Goal: Entertainment & Leisure: Browse casually

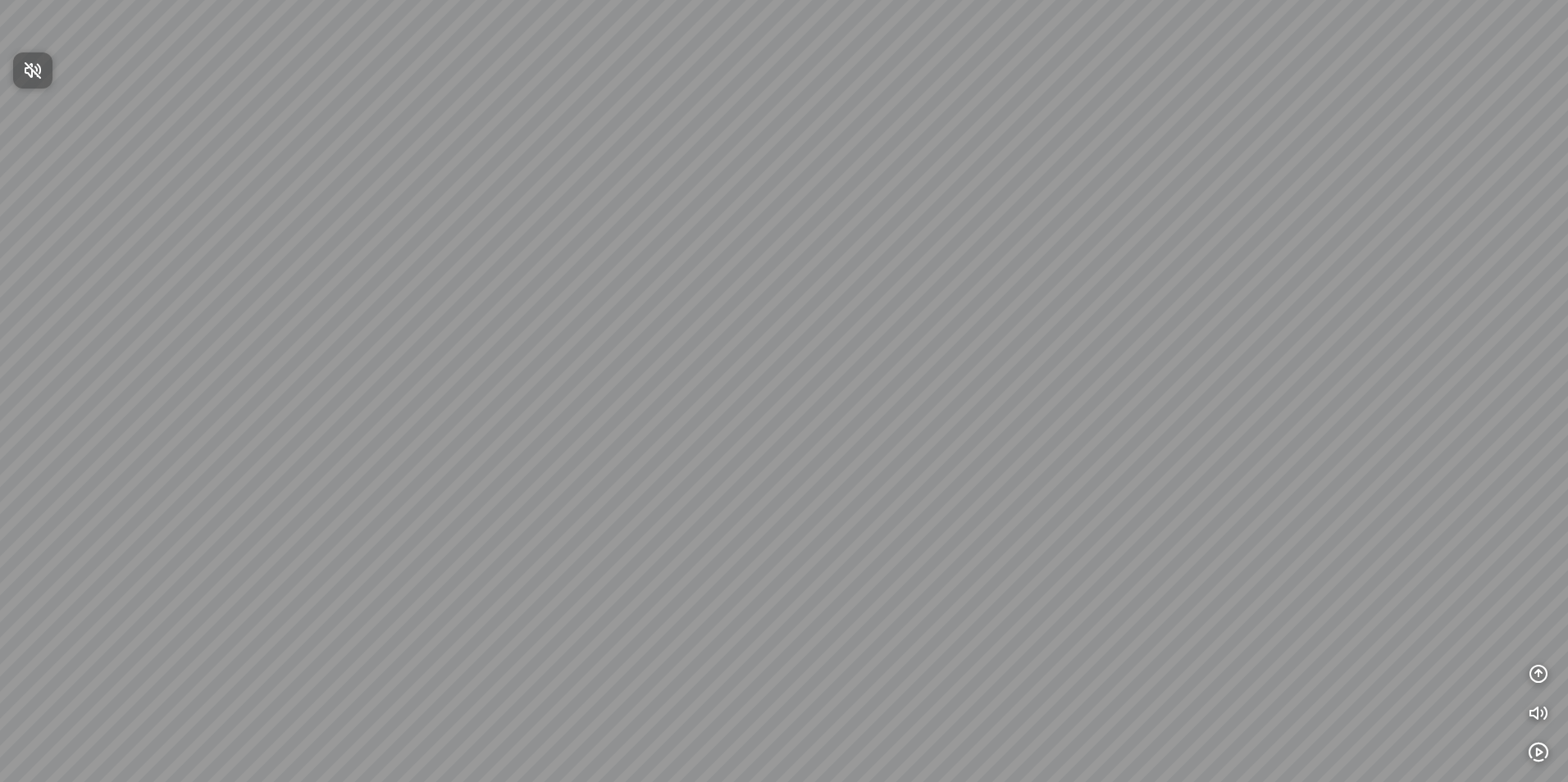
drag, startPoint x: 460, startPoint y: 356, endPoint x: 881, endPoint y: 380, distance: 421.7
click at [854, 390] on div at bounding box center [784, 391] width 1568 height 782
drag, startPoint x: 527, startPoint y: 180, endPoint x: 1223, endPoint y: 304, distance: 707.0
click at [1208, 301] on div at bounding box center [784, 391] width 1568 height 782
drag, startPoint x: 650, startPoint y: 137, endPoint x: 375, endPoint y: 205, distance: 283.3
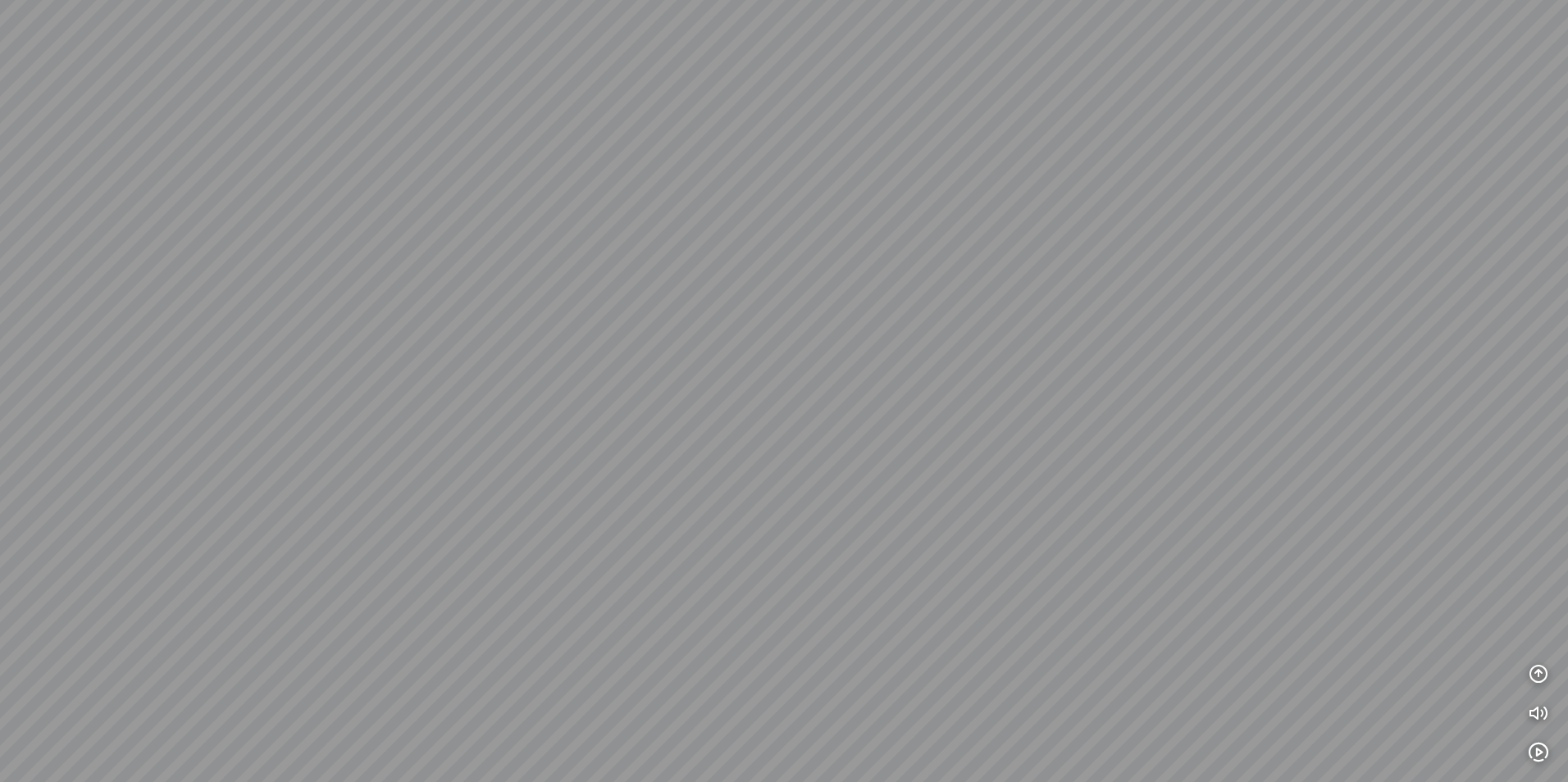
click at [339, 191] on div at bounding box center [784, 391] width 1568 height 782
drag, startPoint x: 879, startPoint y: 283, endPoint x: 671, endPoint y: 523, distance: 317.6
click at [671, 523] on div at bounding box center [784, 391] width 1568 height 782
drag, startPoint x: 1003, startPoint y: 412, endPoint x: 0, endPoint y: 288, distance: 1010.6
click at [168, 304] on div at bounding box center [784, 391] width 1568 height 782
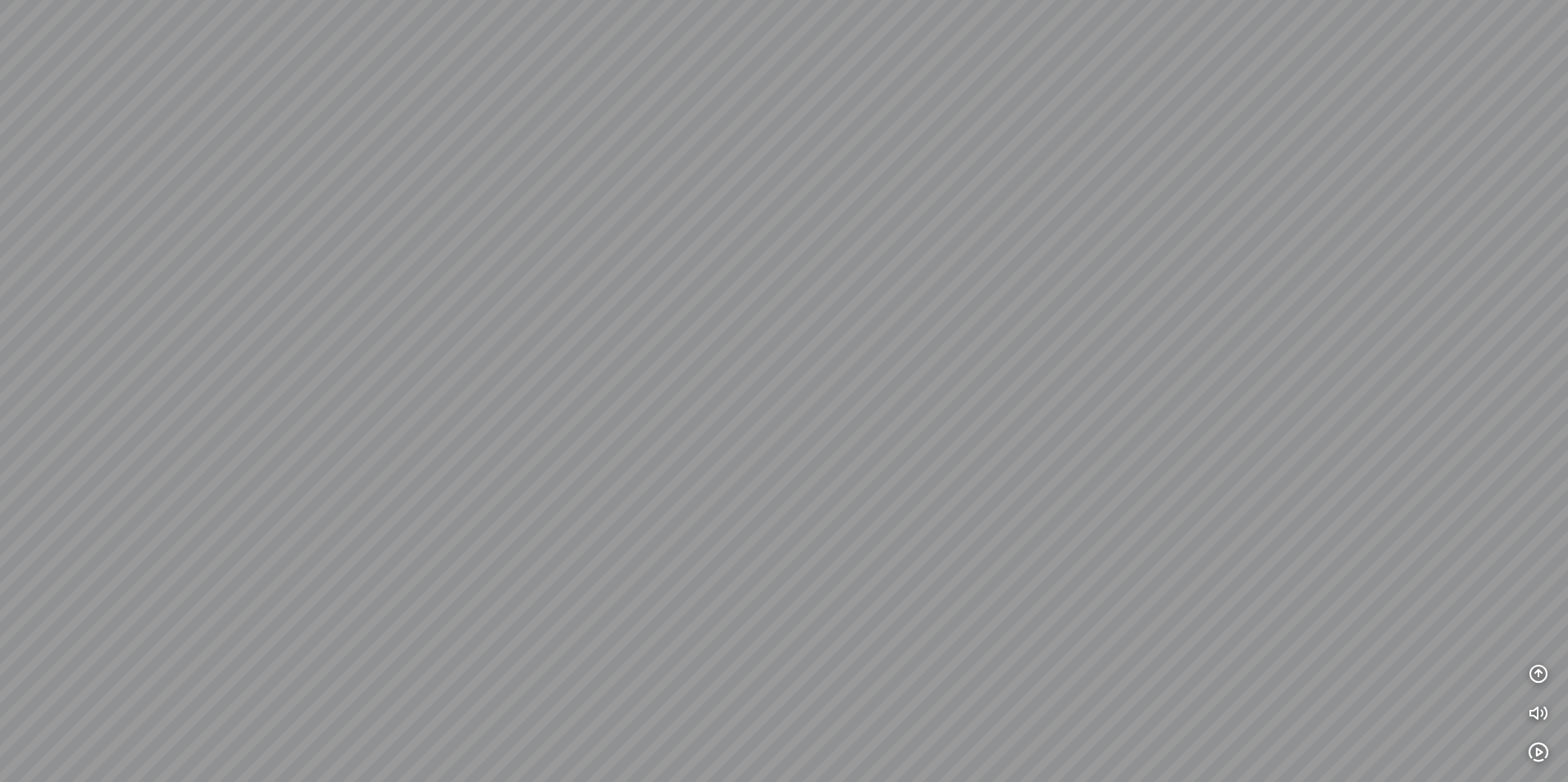
drag, startPoint x: 940, startPoint y: 316, endPoint x: 245, endPoint y: 262, distance: 697.1
click at [330, 262] on div at bounding box center [784, 391] width 1568 height 782
drag, startPoint x: 853, startPoint y: 319, endPoint x: 884, endPoint y: 479, distance: 163.0
click at [885, 474] on div at bounding box center [784, 391] width 1568 height 782
drag, startPoint x: 478, startPoint y: 404, endPoint x: 880, endPoint y: 123, distance: 490.5
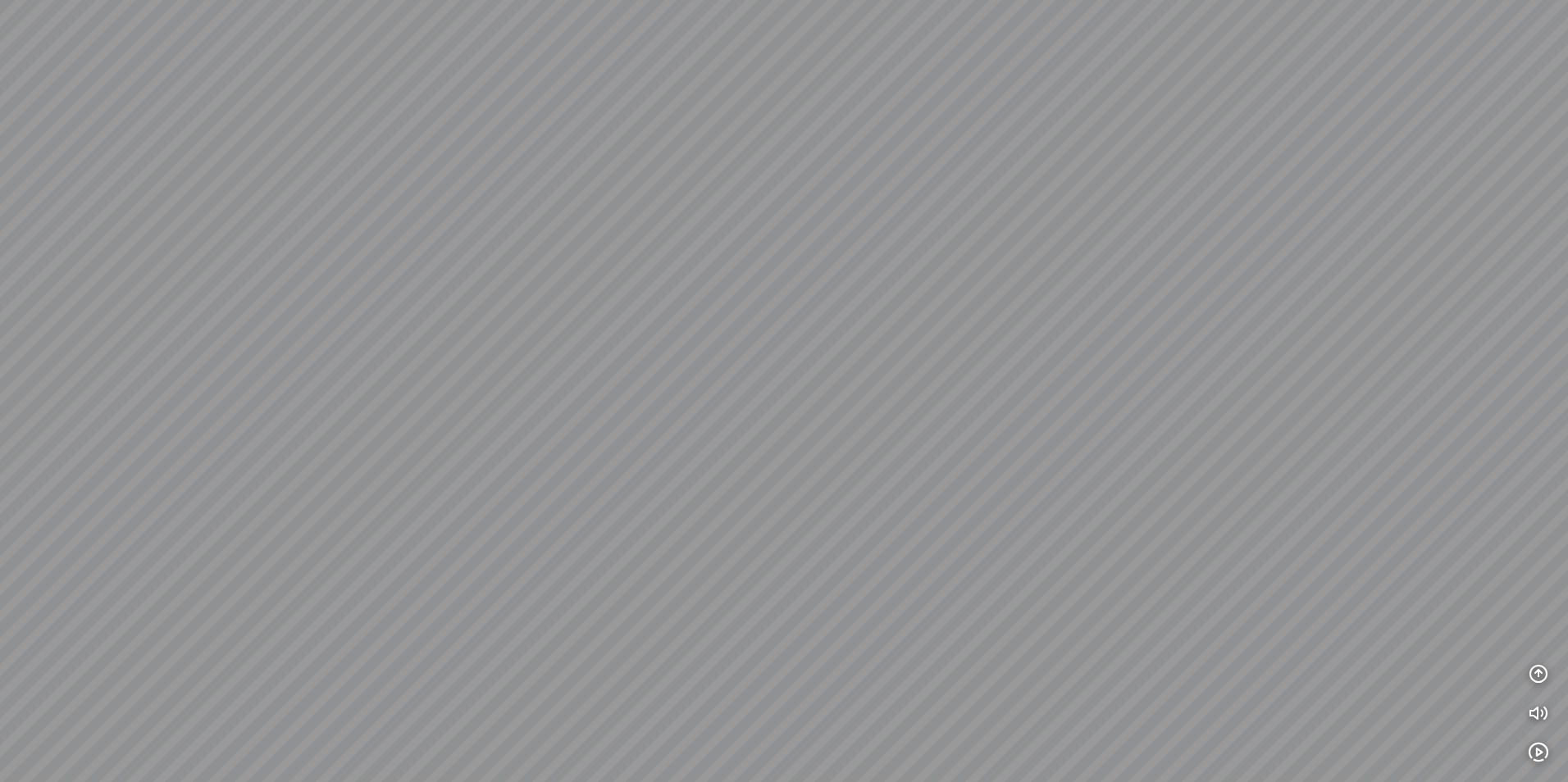
click at [833, 155] on div at bounding box center [784, 391] width 1568 height 782
drag, startPoint x: 1017, startPoint y: 203, endPoint x: 1203, endPoint y: 364, distance: 246.0
click at [1194, 375] on div at bounding box center [784, 391] width 1568 height 782
drag, startPoint x: 924, startPoint y: 285, endPoint x: 324, endPoint y: 222, distance: 603.3
click at [327, 225] on div at bounding box center [784, 391] width 1568 height 782
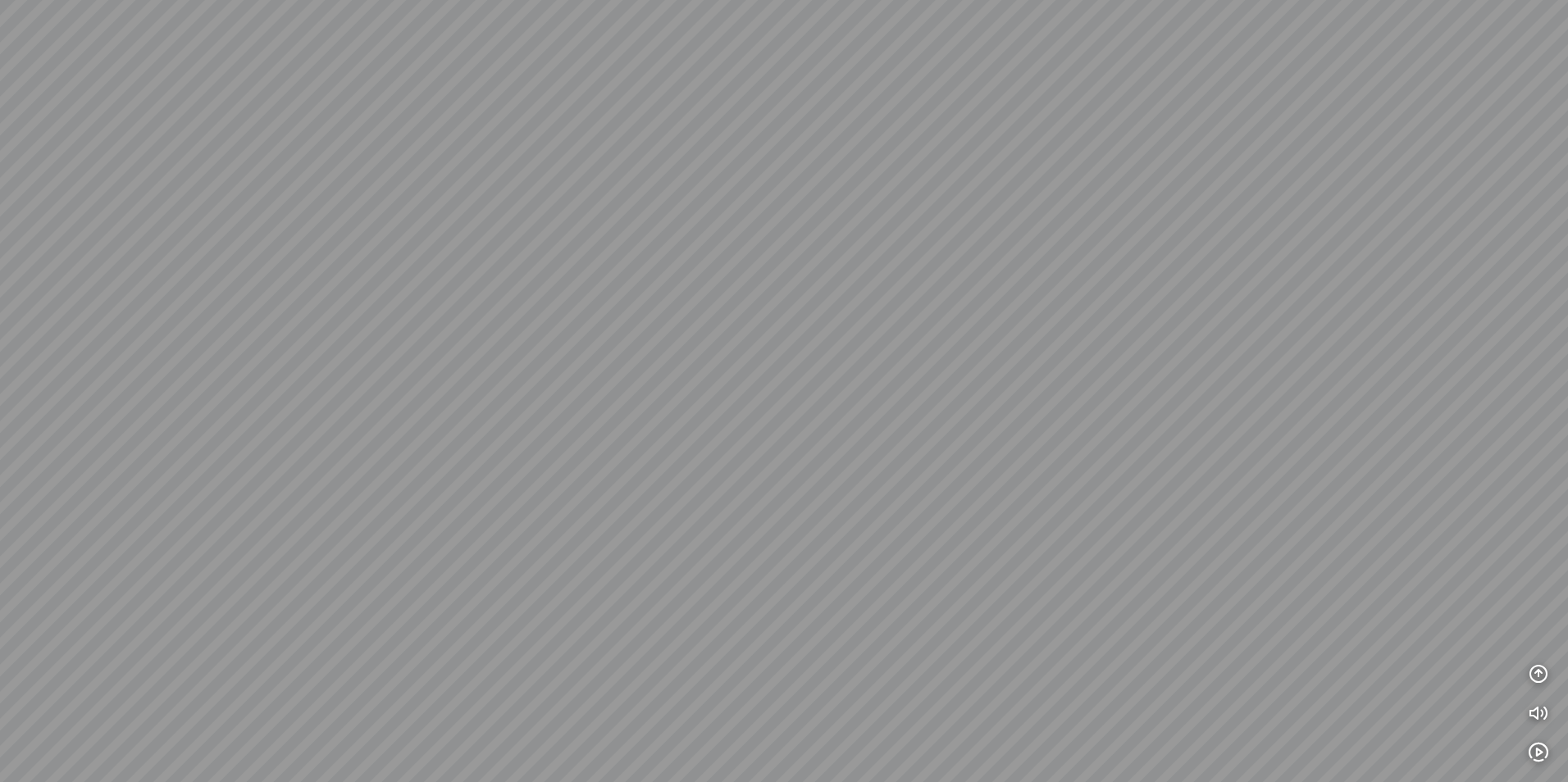
drag, startPoint x: 906, startPoint y: 268, endPoint x: 532, endPoint y: 358, distance: 384.7
click at [526, 357] on div at bounding box center [784, 391] width 1568 height 782
drag, startPoint x: 983, startPoint y: 563, endPoint x: 1097, endPoint y: 405, distance: 194.8
click at [1097, 405] on div at bounding box center [784, 391] width 1568 height 782
drag, startPoint x: 720, startPoint y: 228, endPoint x: 1118, endPoint y: 263, distance: 399.5
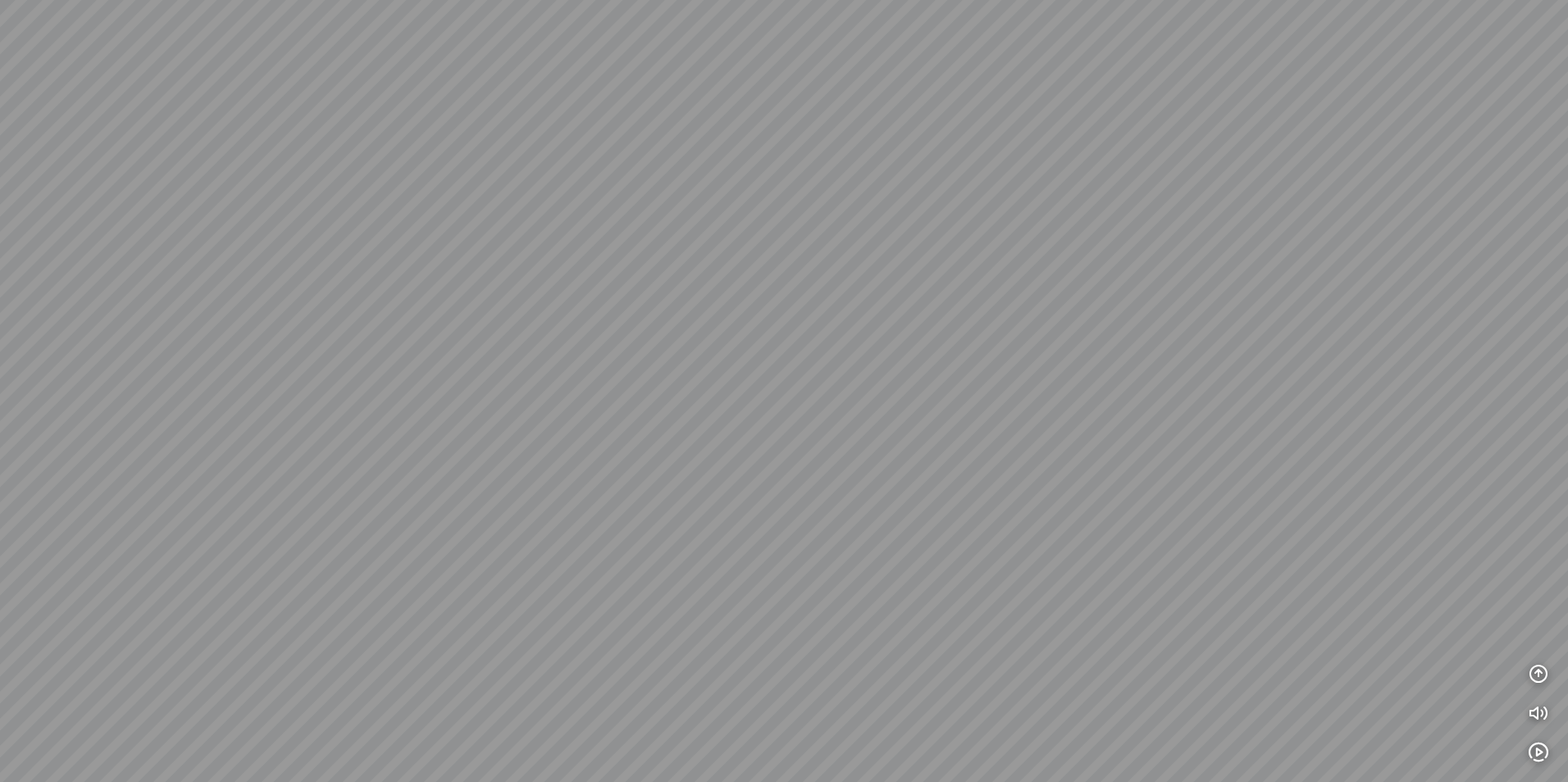
click at [1116, 263] on div at bounding box center [784, 391] width 1568 height 782
drag, startPoint x: 1059, startPoint y: 239, endPoint x: 1102, endPoint y: 485, distance: 249.7
click at [1102, 485] on div at bounding box center [784, 391] width 1568 height 782
drag, startPoint x: 1361, startPoint y: 498, endPoint x: 787, endPoint y: 533, distance: 575.1
click at [780, 533] on div at bounding box center [784, 391] width 1568 height 782
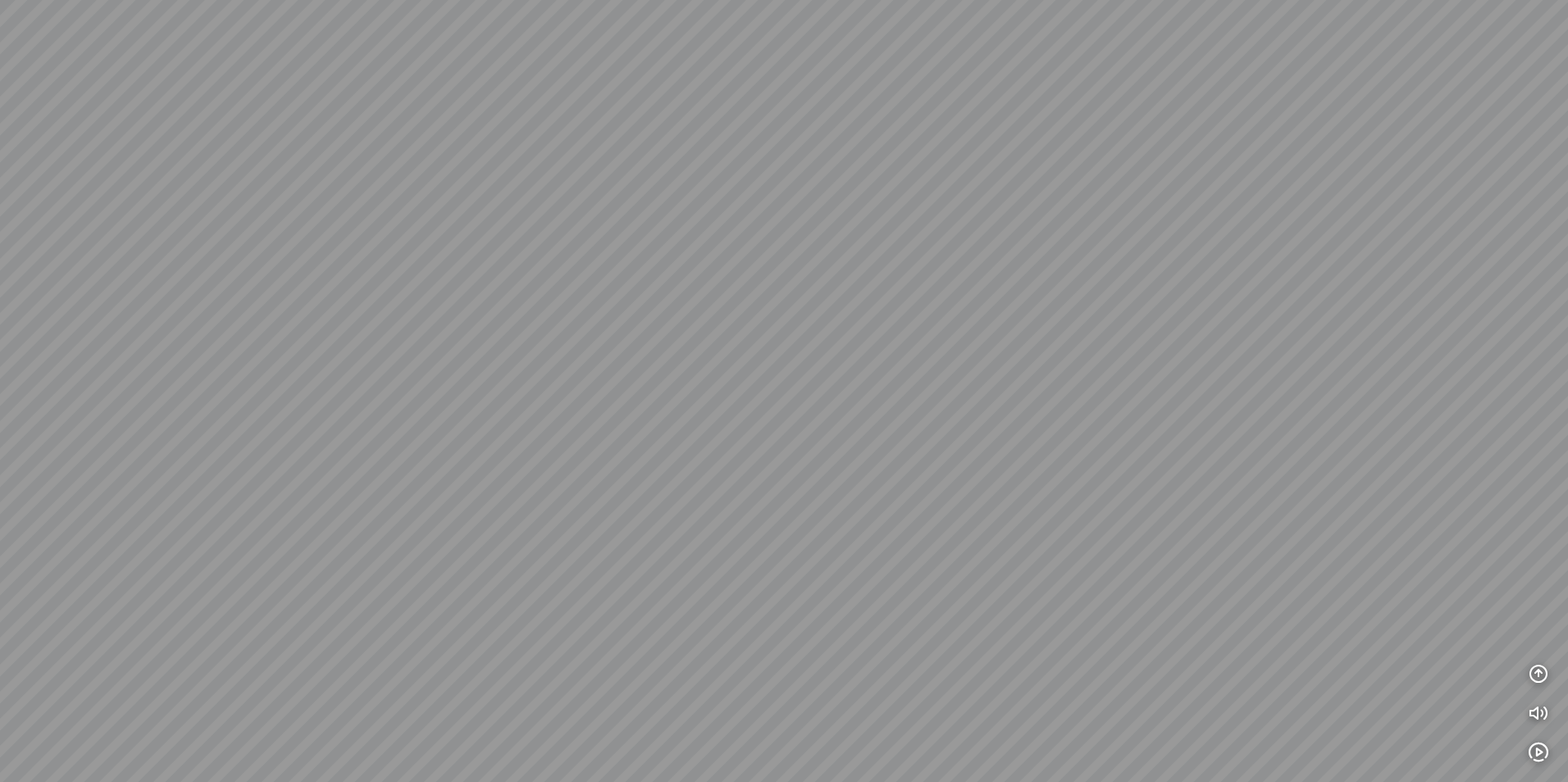
drag, startPoint x: 585, startPoint y: 419, endPoint x: 611, endPoint y: 319, distance: 103.3
click at [611, 319] on div at bounding box center [784, 391] width 1568 height 782
drag, startPoint x: 543, startPoint y: 613, endPoint x: 748, endPoint y: 415, distance: 285.0
click at [707, 419] on div at bounding box center [784, 391] width 1568 height 782
drag, startPoint x: 684, startPoint y: 362, endPoint x: 1102, endPoint y: 550, distance: 458.3
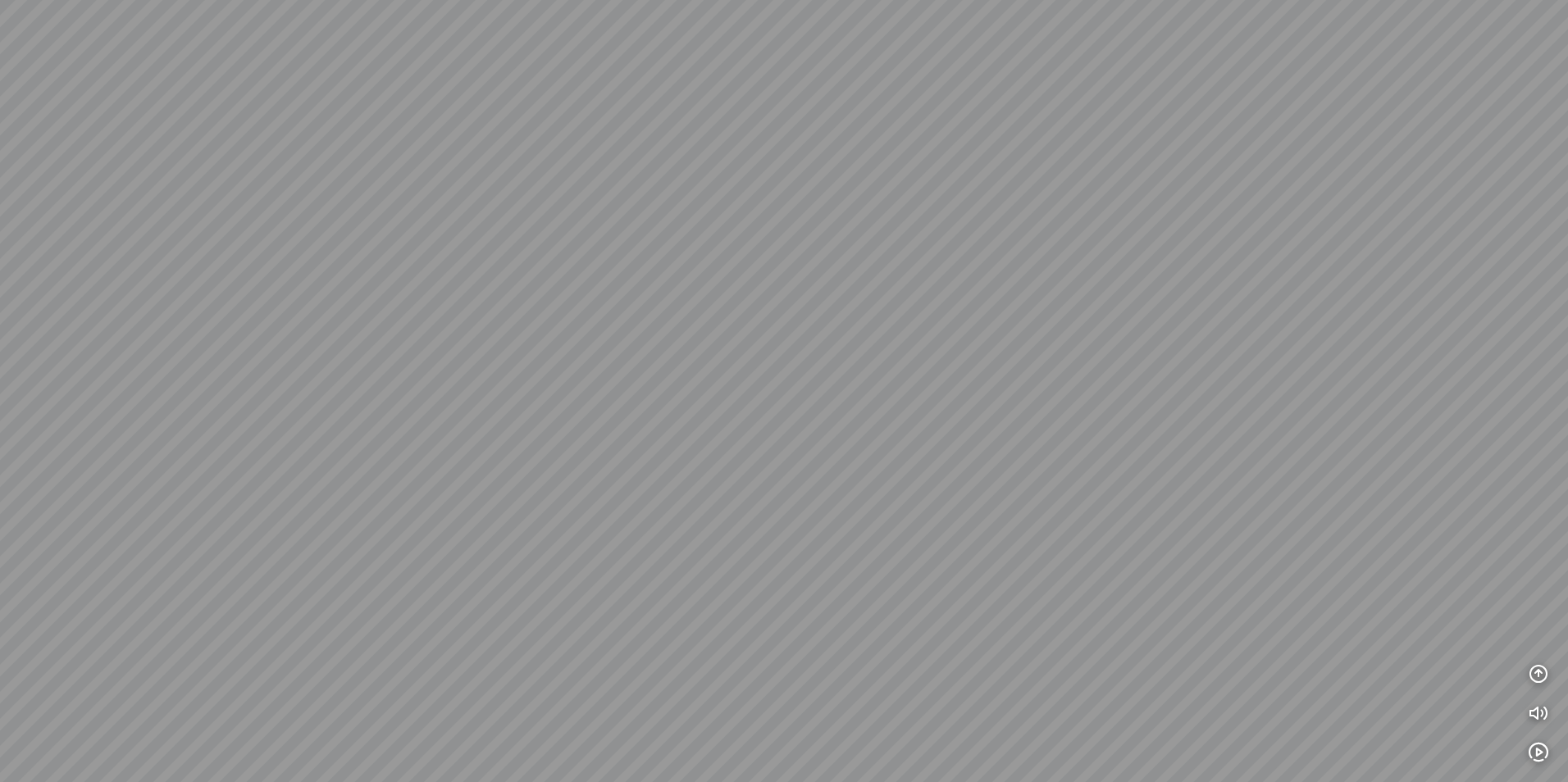
click at [1016, 490] on div at bounding box center [784, 391] width 1568 height 782
drag, startPoint x: 764, startPoint y: 553, endPoint x: 904, endPoint y: 389, distance: 215.6
click at [901, 391] on div at bounding box center [784, 391] width 1568 height 782
drag, startPoint x: 626, startPoint y: 510, endPoint x: 734, endPoint y: 488, distance: 110.2
click at [734, 488] on div at bounding box center [784, 391] width 1568 height 782
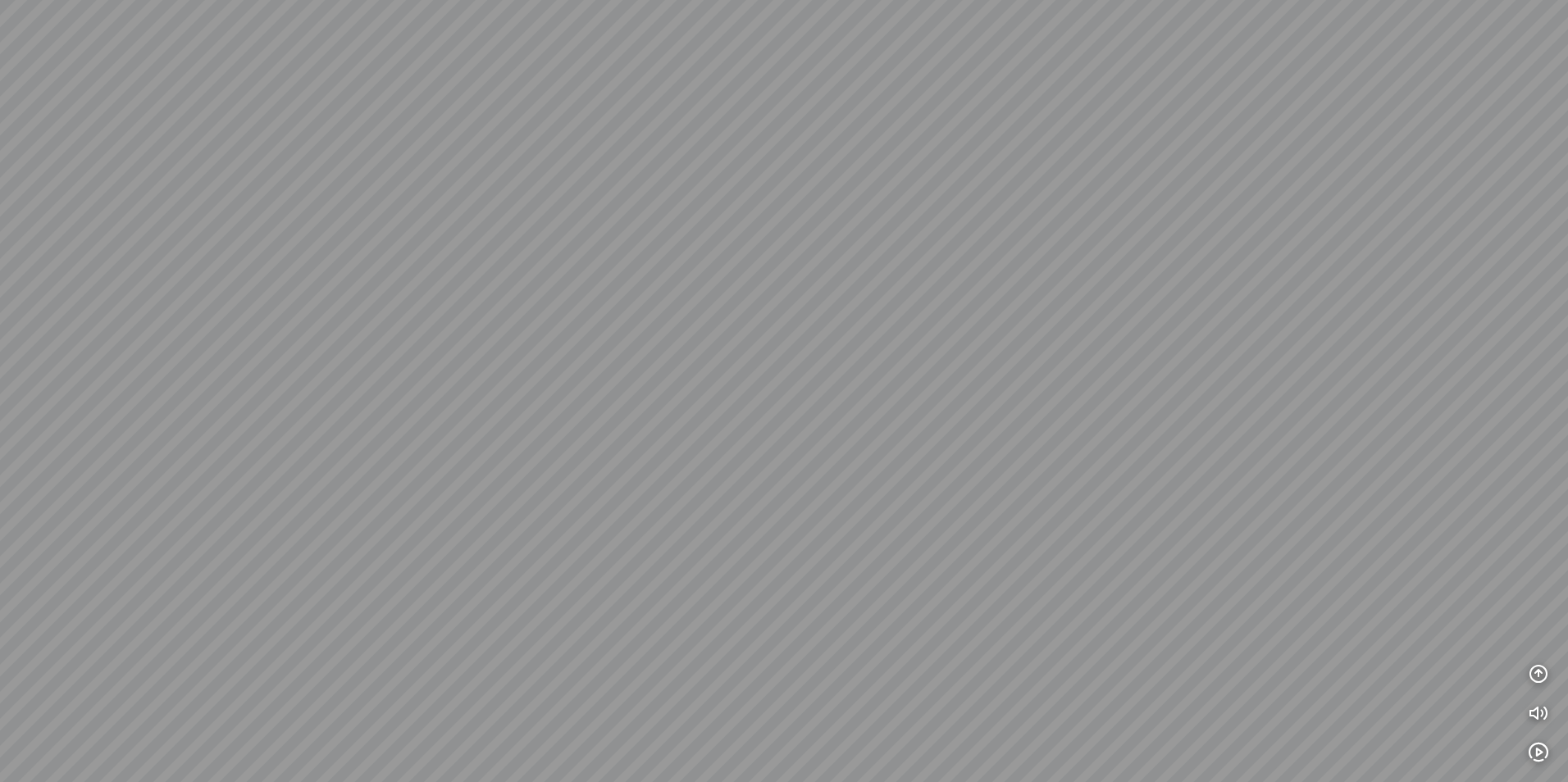
drag, startPoint x: 962, startPoint y: 328, endPoint x: 1025, endPoint y: 390, distance: 88.4
click at [1025, 390] on div at bounding box center [784, 391] width 1568 height 782
drag, startPoint x: 1248, startPoint y: 458, endPoint x: 580, endPoint y: 392, distance: 671.3
click at [580, 392] on div at bounding box center [784, 391] width 1568 height 782
drag, startPoint x: 287, startPoint y: 280, endPoint x: 1060, endPoint y: 312, distance: 773.7
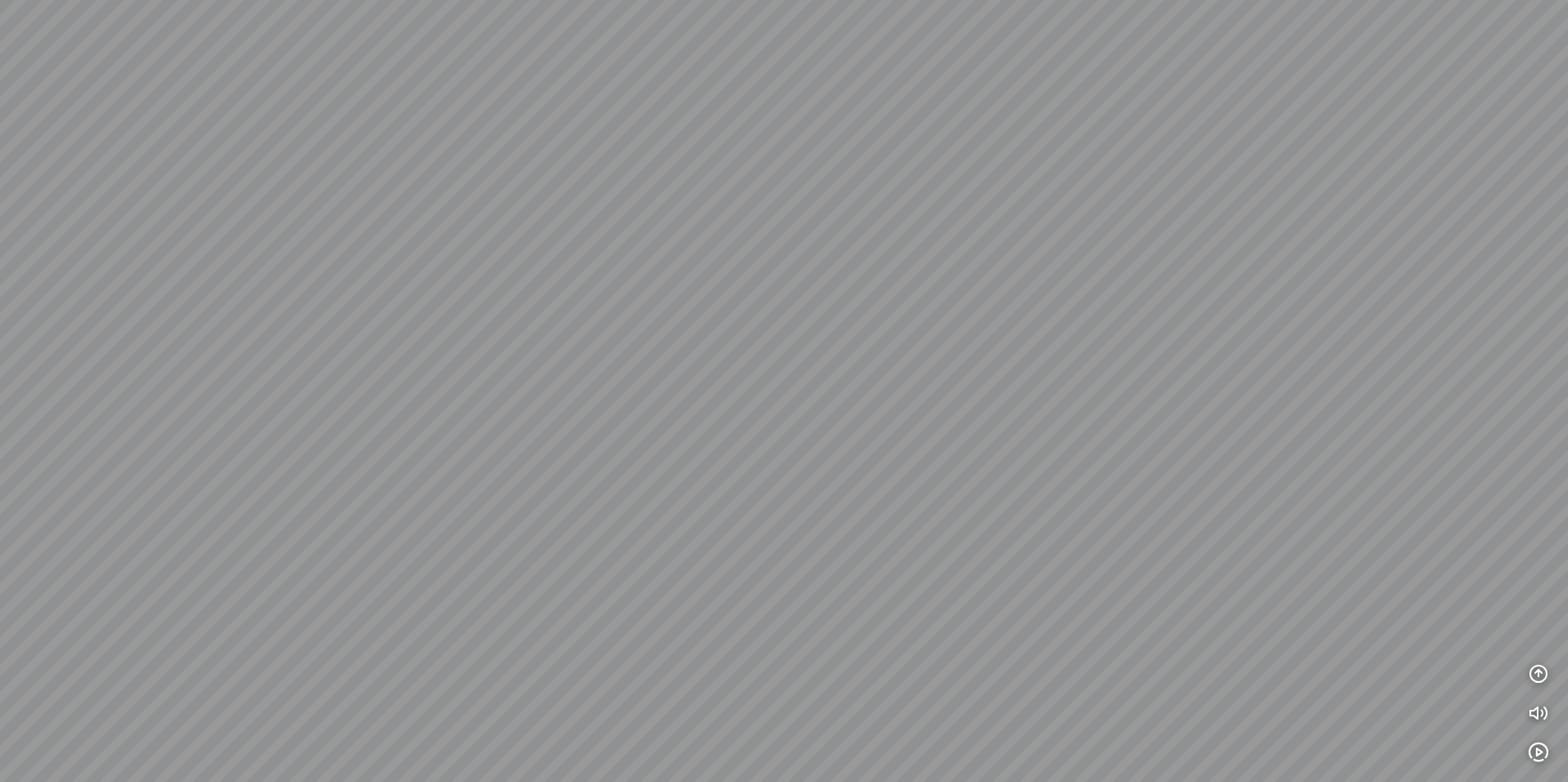
click at [1060, 312] on div at bounding box center [784, 391] width 1568 height 782
drag, startPoint x: 618, startPoint y: 315, endPoint x: 647, endPoint y: 308, distance: 29.8
click at [623, 315] on div at bounding box center [784, 391] width 1568 height 782
drag, startPoint x: 1160, startPoint y: 446, endPoint x: 908, endPoint y: 260, distance: 313.2
click at [908, 260] on div at bounding box center [784, 391] width 1568 height 782
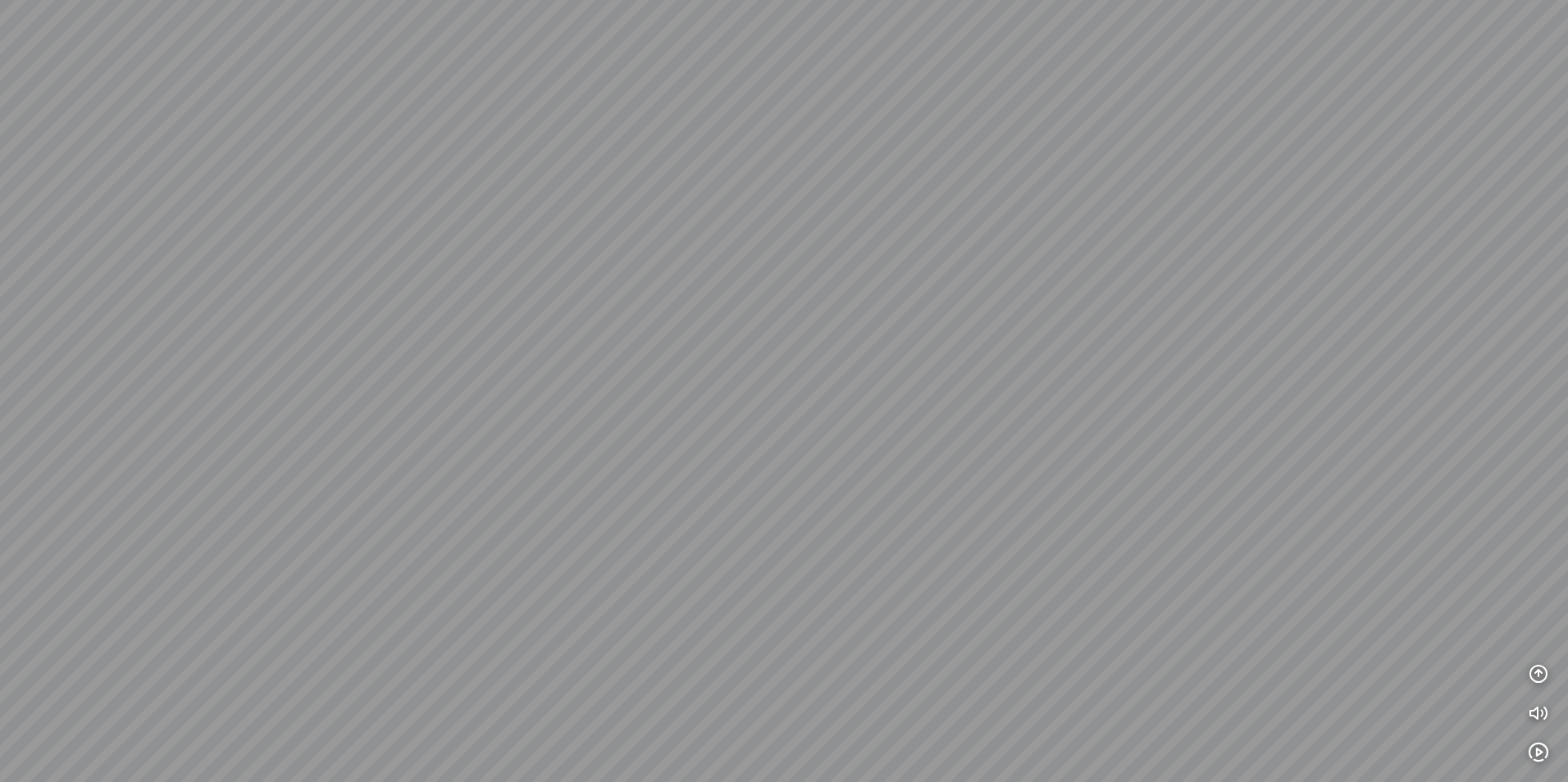
drag, startPoint x: 1277, startPoint y: 571, endPoint x: 853, endPoint y: 737, distance: 455.3
click at [853, 737] on div at bounding box center [784, 391] width 1568 height 782
drag, startPoint x: 1419, startPoint y: 510, endPoint x: 903, endPoint y: 484, distance: 516.7
click at [903, 484] on div at bounding box center [784, 391] width 1568 height 782
drag, startPoint x: 828, startPoint y: 351, endPoint x: 739, endPoint y: 182, distance: 191.0
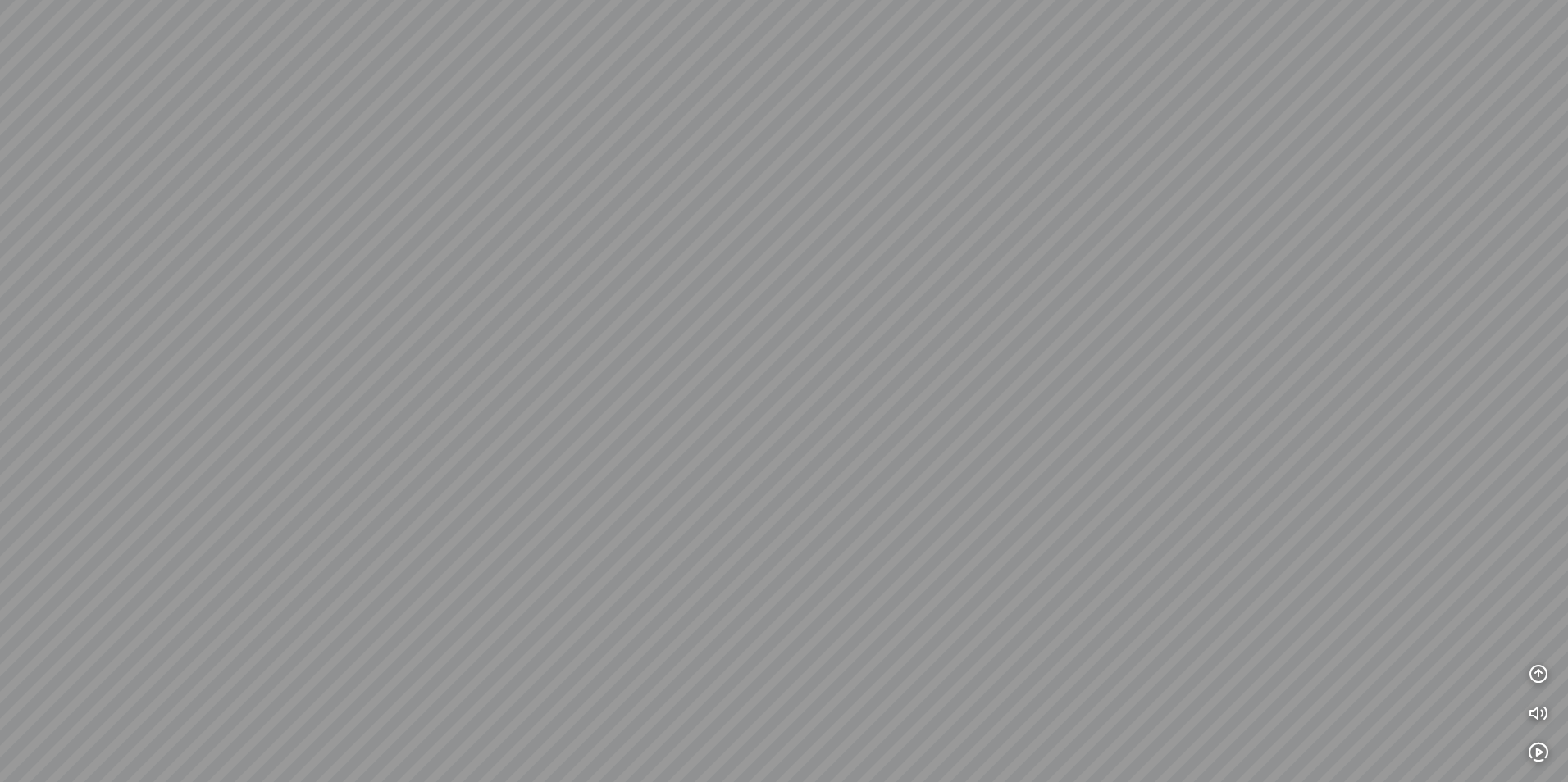
click at [739, 182] on div at bounding box center [784, 391] width 1568 height 782
drag, startPoint x: 379, startPoint y: 386, endPoint x: 1345, endPoint y: 323, distance: 968.1
click at [1345, 323] on div at bounding box center [784, 391] width 1568 height 782
drag, startPoint x: 1136, startPoint y: 297, endPoint x: 899, endPoint y: 302, distance: 237.1
click at [899, 302] on div at bounding box center [784, 391] width 1568 height 782
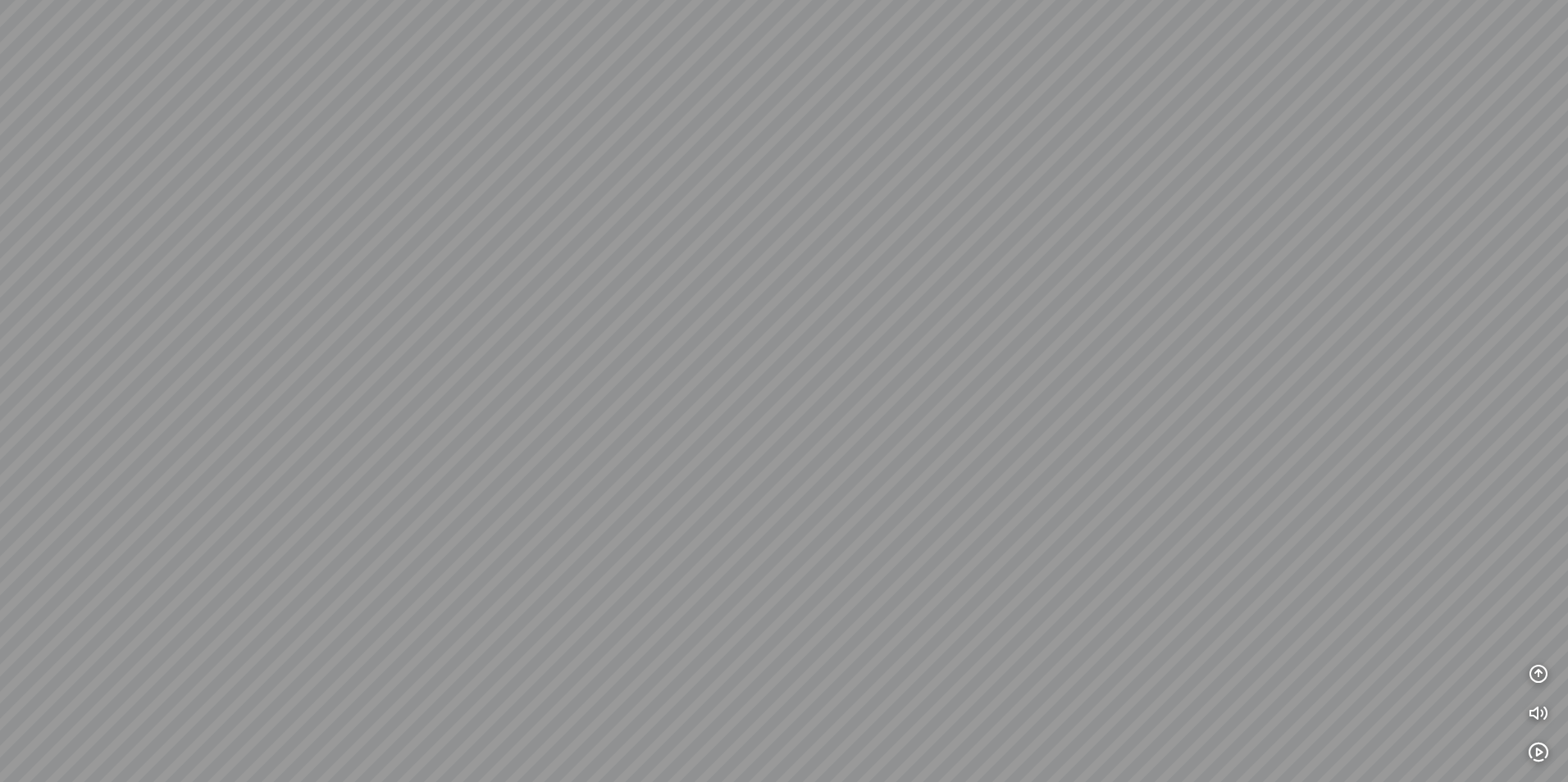
drag
click at [1400, 690] on div at bounding box center [784, 391] width 1568 height 782
drag, startPoint x: 906, startPoint y: 488, endPoint x: 1213, endPoint y: 537, distance: 310.9
click at [1213, 537] on div at bounding box center [784, 391] width 1568 height 782
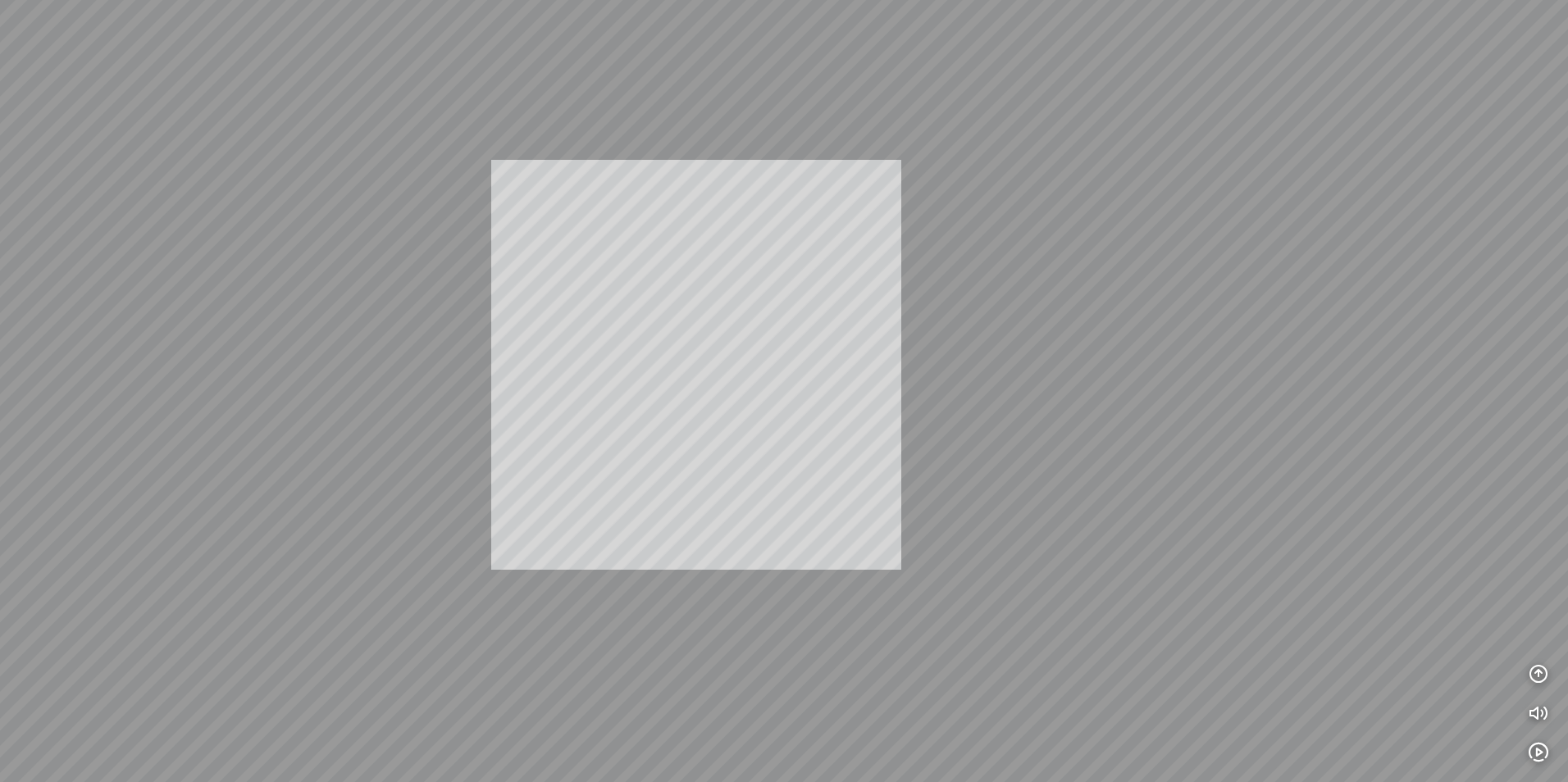
click at [698, 359] on div "INFO: krpano 1.20.8 (build [DATE]) INFO: HTML5/Desktop - Microsoft Edge 141.0 -…" at bounding box center [784, 391] width 1568 height 782
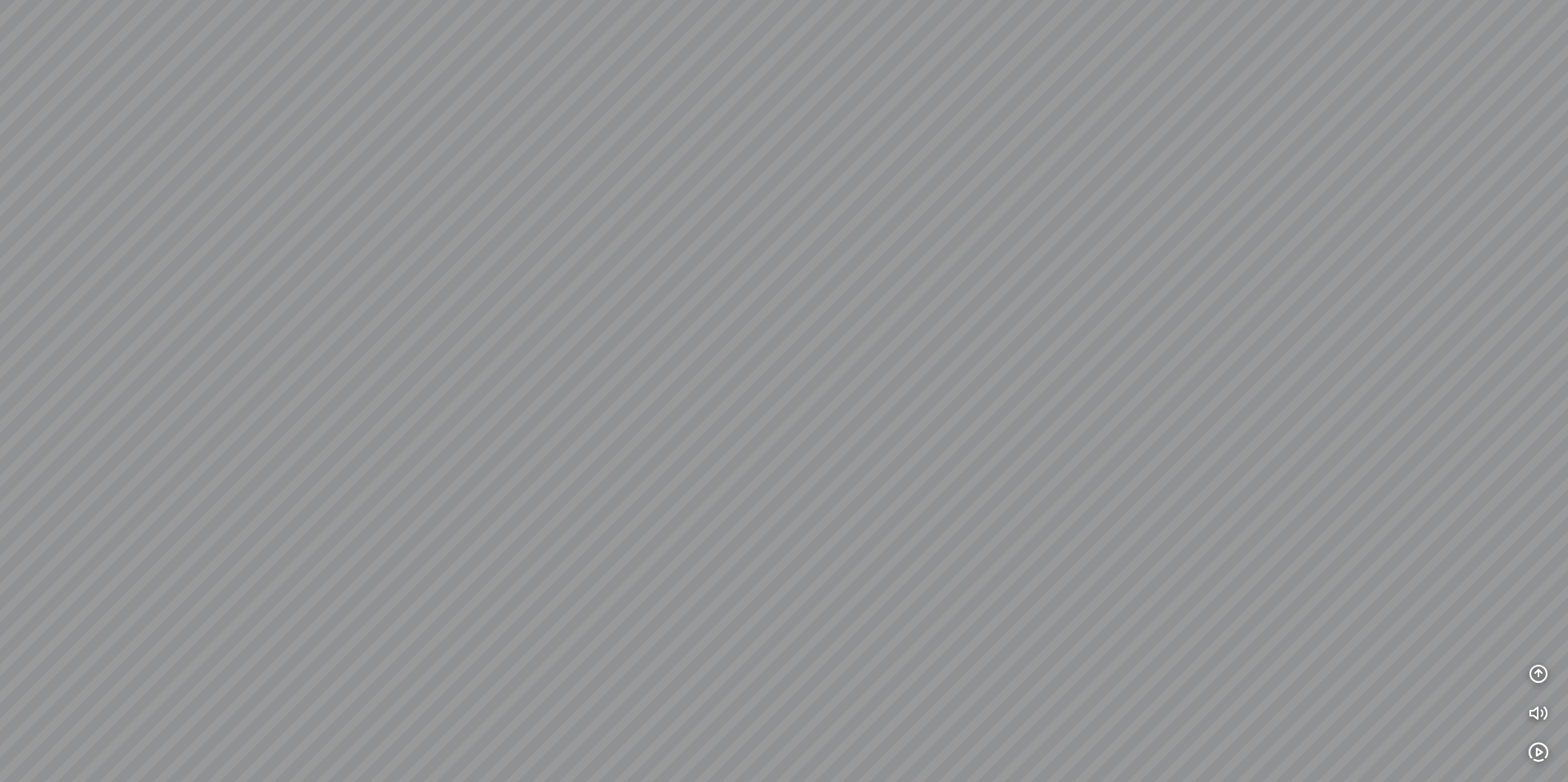
drag, startPoint x: 910, startPoint y: 562, endPoint x: 641, endPoint y: 507, distance: 274.6
click at [641, 507] on div at bounding box center [784, 391] width 1568 height 782
click at [1142, 502] on div at bounding box center [784, 391] width 1568 height 782
drag, startPoint x: 848, startPoint y: 461, endPoint x: 525, endPoint y: 489, distance: 324.2
click at [525, 489] on div at bounding box center [784, 391] width 1568 height 782
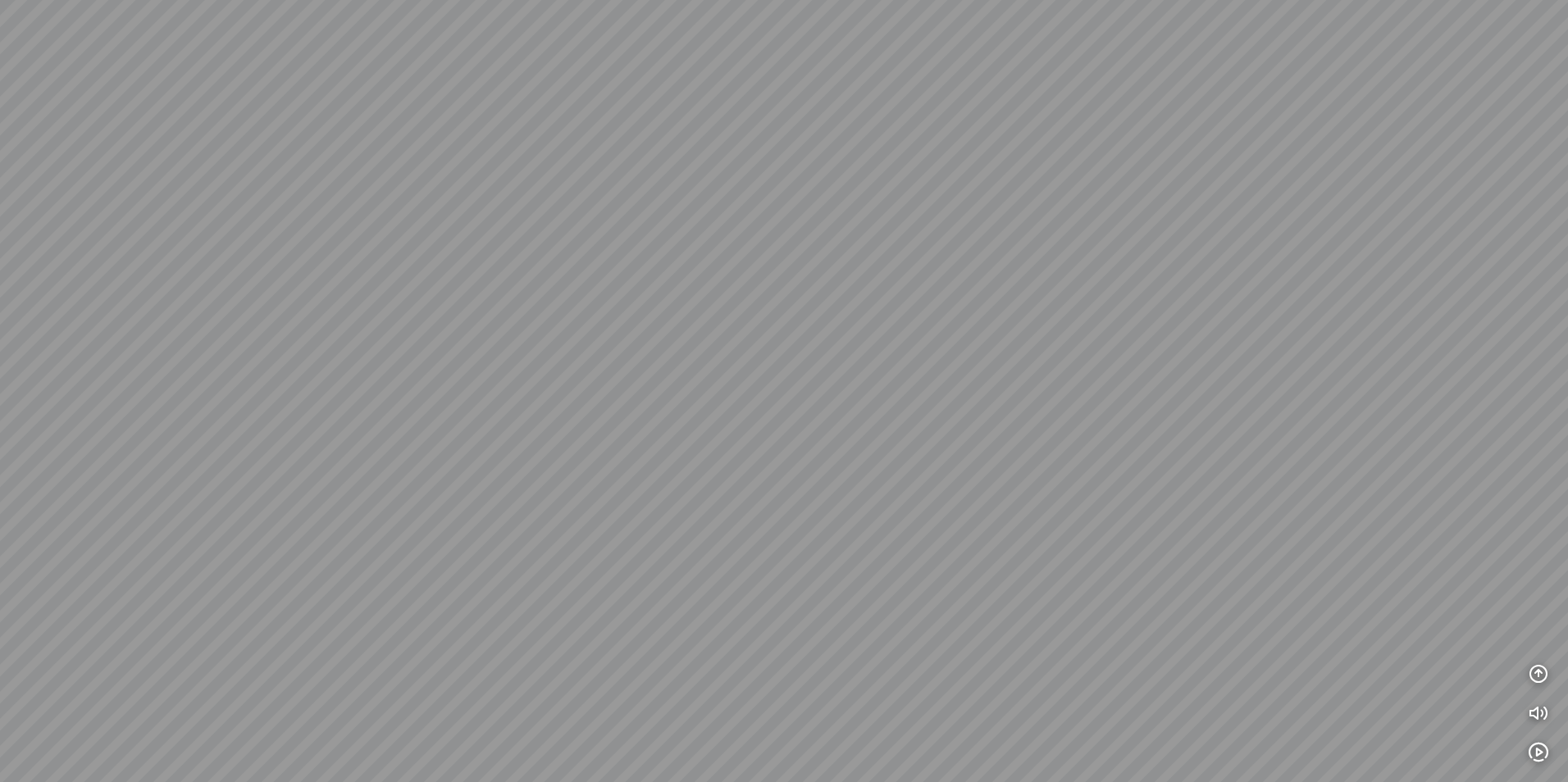
drag, startPoint x: 762, startPoint y: 329, endPoint x: 1250, endPoint y: 336, distance: 488.1
click at [1238, 338] on div at bounding box center [784, 391] width 1568 height 782
drag, startPoint x: 610, startPoint y: 391, endPoint x: 1509, endPoint y: 377, distance: 899.1
click at [1509, 377] on div at bounding box center [784, 391] width 1568 height 782
drag, startPoint x: 642, startPoint y: 441, endPoint x: 1324, endPoint y: 142, distance: 744.7
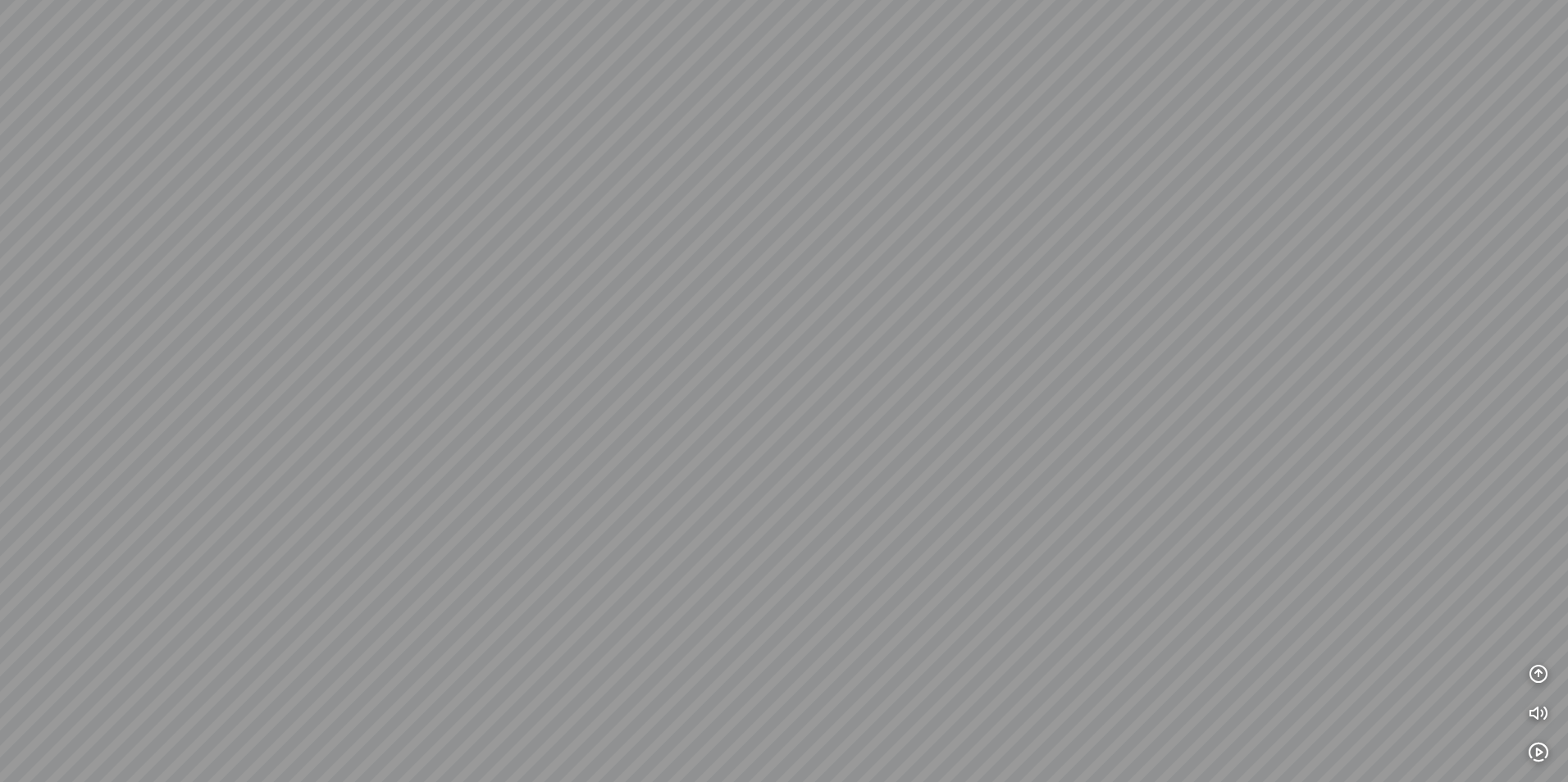
click at [1324, 142] on div at bounding box center [784, 391] width 1568 height 782
drag, startPoint x: 670, startPoint y: 319, endPoint x: 1477, endPoint y: 807, distance: 943.1
click at [1477, 781] on html "INFO: krpano 1.20.8 (build [DATE]) INFO: HTML5/Desktop - Microsoft Edge 141.0 -…" at bounding box center [784, 391] width 1568 height 782
drag, startPoint x: 769, startPoint y: 503, endPoint x: 1083, endPoint y: 410, distance: 327.5
click at [1124, 456] on div at bounding box center [784, 391] width 1568 height 782
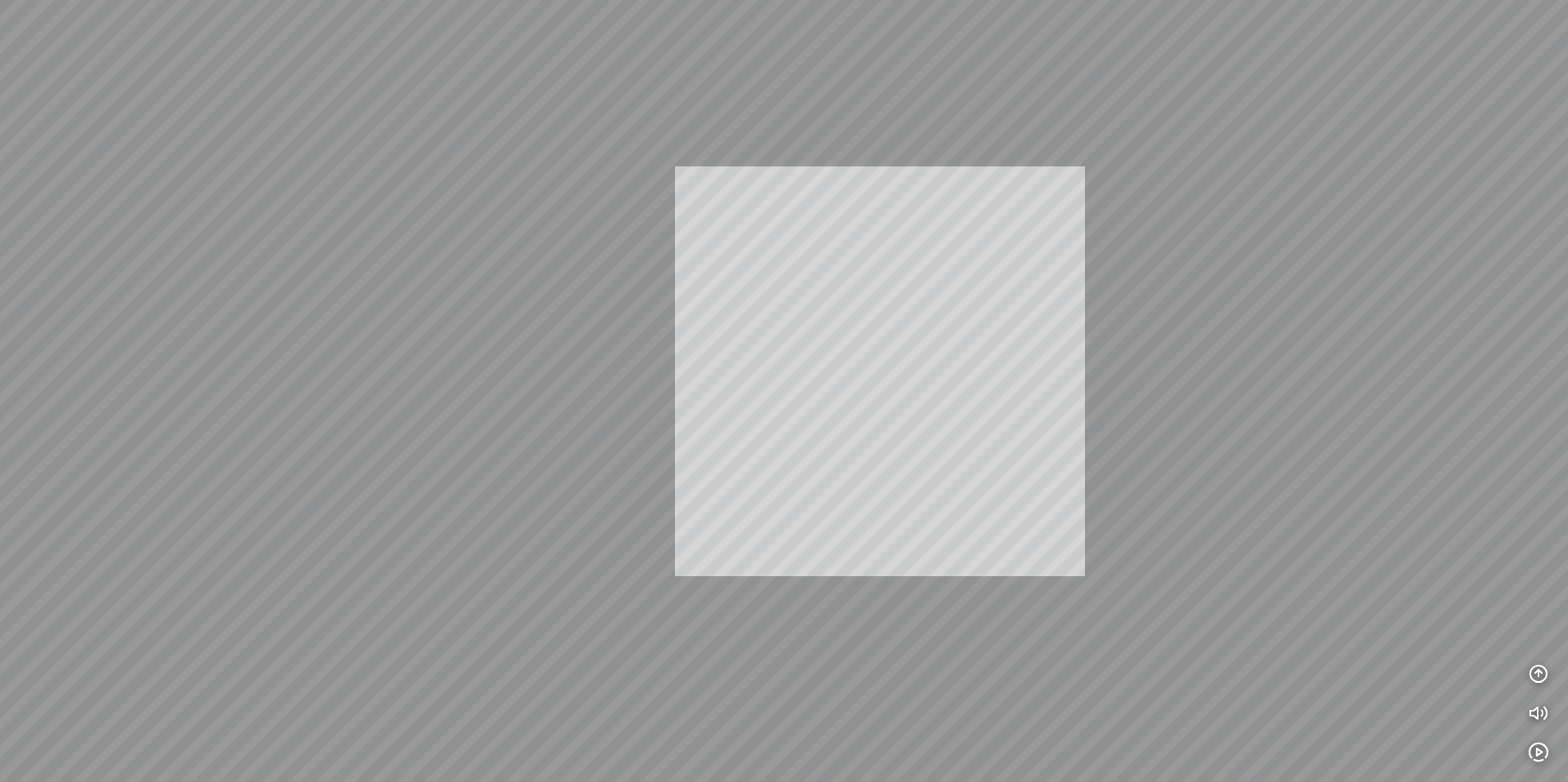
click at [884, 475] on div "INFO: krpano 1.20.8 (build [DATE]) INFO: HTML5/Desktop - Microsoft Edge 141.0 -…" at bounding box center [784, 391] width 1568 height 782
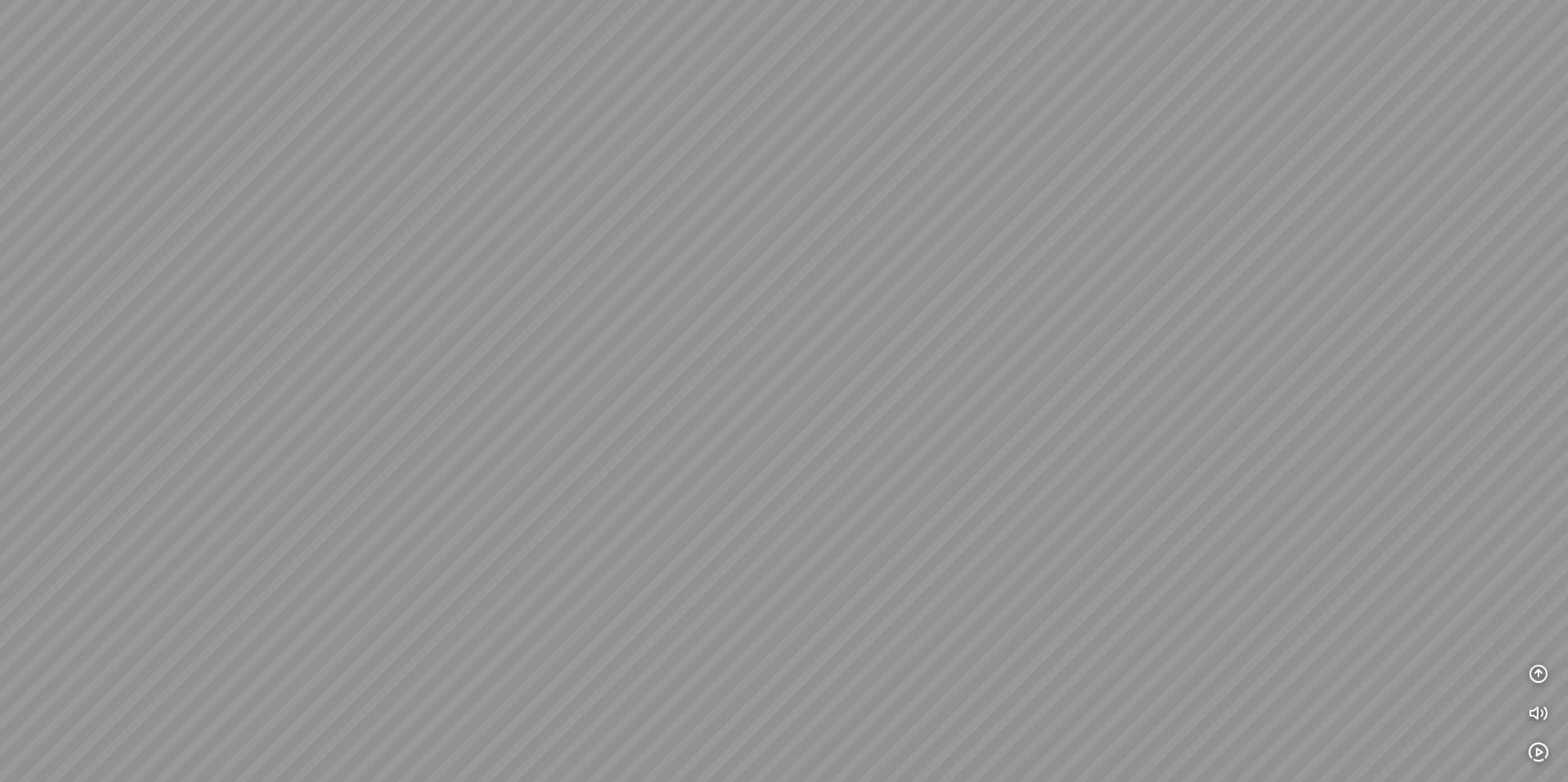
drag, startPoint x: 769, startPoint y: 315, endPoint x: 811, endPoint y: 589, distance: 277.2
click at [808, 589] on div at bounding box center [784, 391] width 1568 height 782
drag, startPoint x: 768, startPoint y: 413, endPoint x: 1166, endPoint y: 366, distance: 400.8
click at [1116, 415] on div at bounding box center [784, 391] width 1568 height 782
click at [1056, 376] on div at bounding box center [784, 391] width 1568 height 782
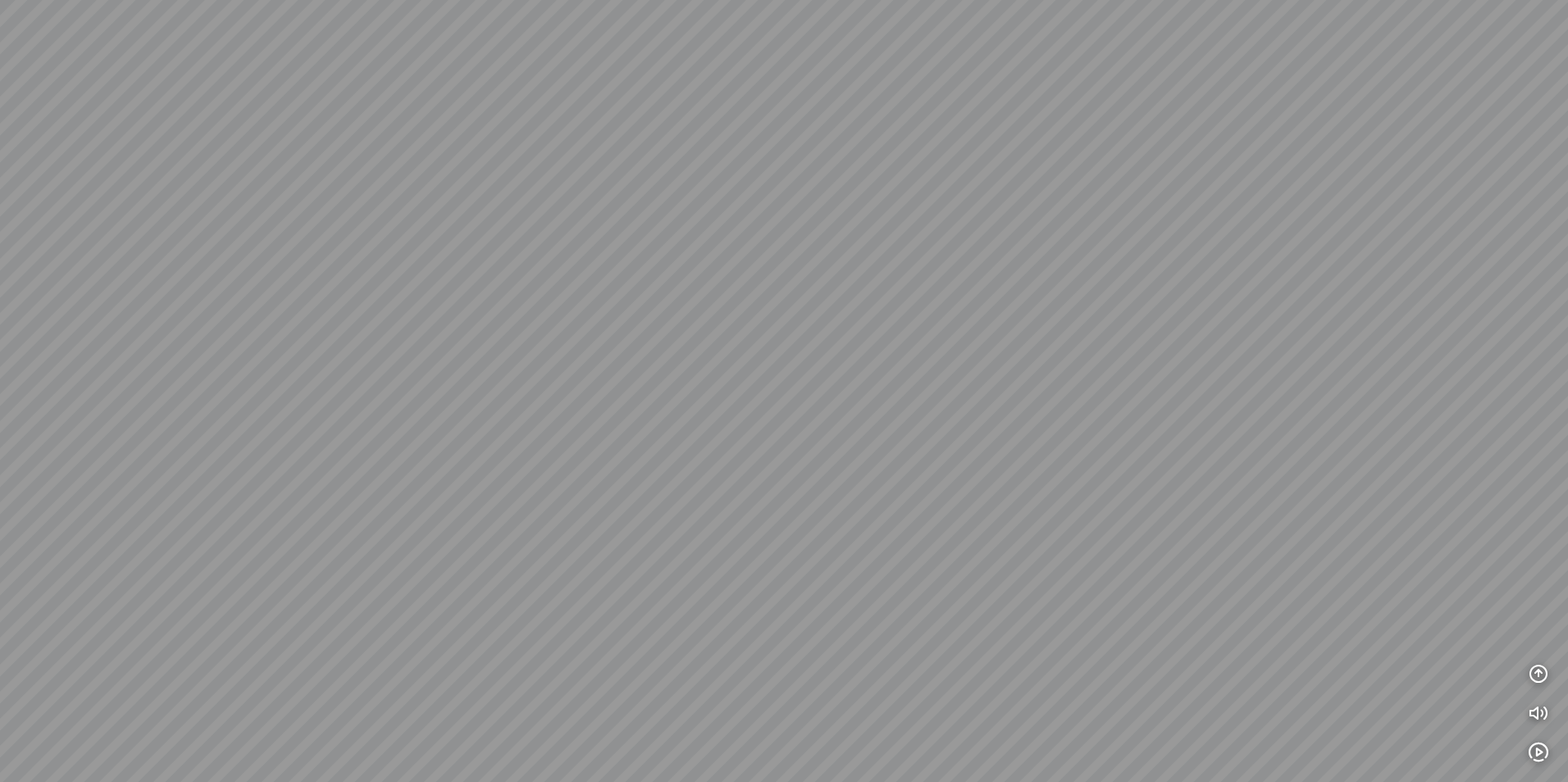
drag, startPoint x: 1103, startPoint y: 401, endPoint x: 795, endPoint y: 362, distance: 310.5
click at [795, 362] on div at bounding box center [784, 391] width 1568 height 782
drag, startPoint x: 910, startPoint y: 267, endPoint x: 786, endPoint y: 267, distance: 124.0
click at [786, 267] on div at bounding box center [784, 391] width 1568 height 782
